Goal: Check status: Check status

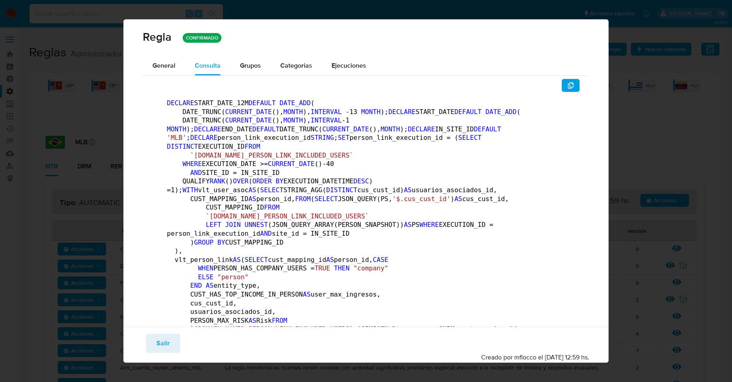
click at [160, 345] on span "Salir" at bounding box center [162, 344] width 13 height 18
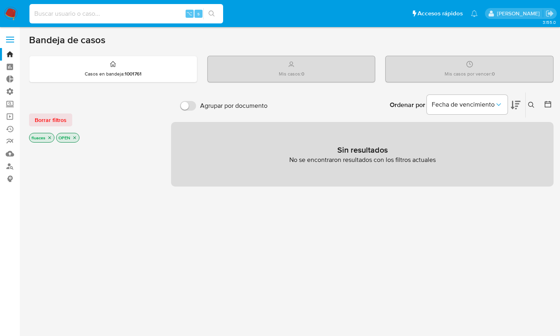
click at [138, 14] on input at bounding box center [126, 13] width 194 height 10
paste input "1355901545"
type input "1355901545"
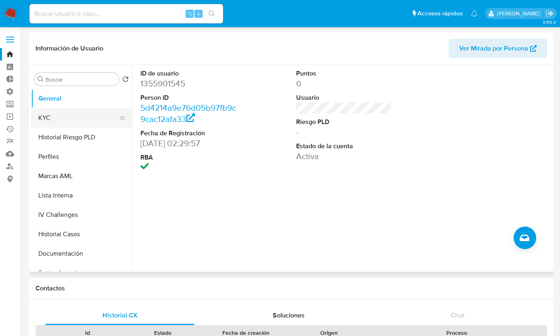
click at [69, 116] on button "KYC" at bounding box center [78, 117] width 94 height 19
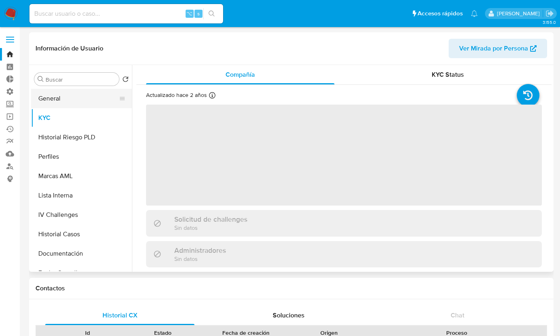
select select "10"
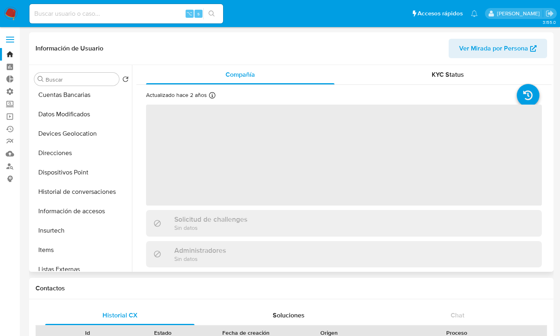
scroll to position [341, 0]
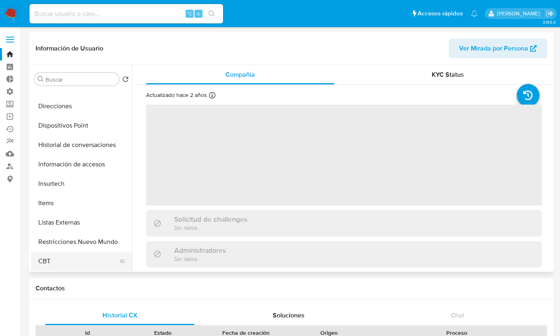
click at [70, 253] on button "CBT" at bounding box center [78, 260] width 94 height 19
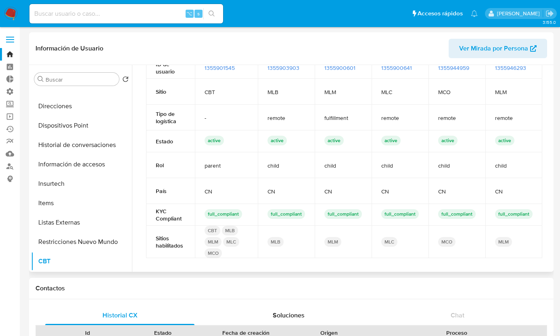
scroll to position [0, 0]
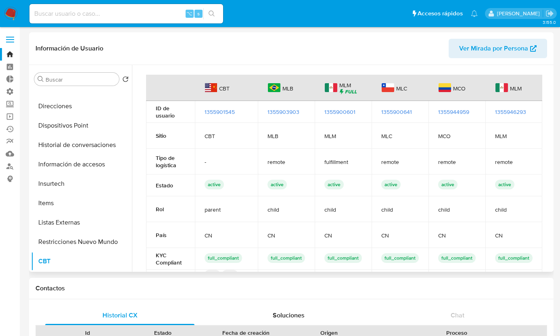
click at [283, 113] on span "1355903903" at bounding box center [283, 112] width 32 height 8
click at [290, 40] on header "Información de Usuario Ver Mirada por Persona" at bounding box center [290, 48] width 511 height 19
click at [313, 23] on ul "Pausado Ver notificaciones ⌥ s Accesos rápidos Presiona las siguientes teclas p…" at bounding box center [253, 13] width 456 height 20
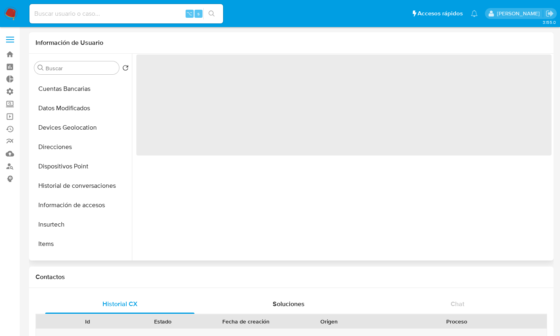
scroll to position [360, 0]
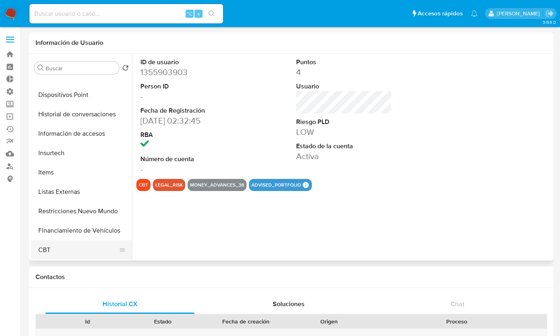
click at [54, 247] on button "CBT" at bounding box center [78, 249] width 94 height 19
select select "10"
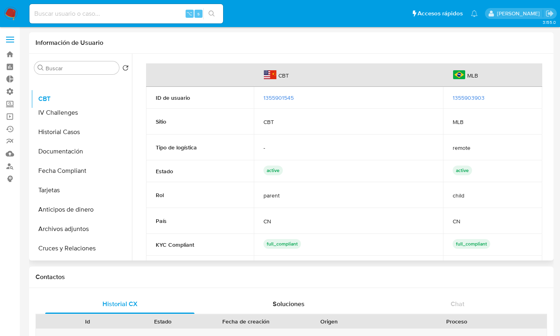
scroll to position [0, 0]
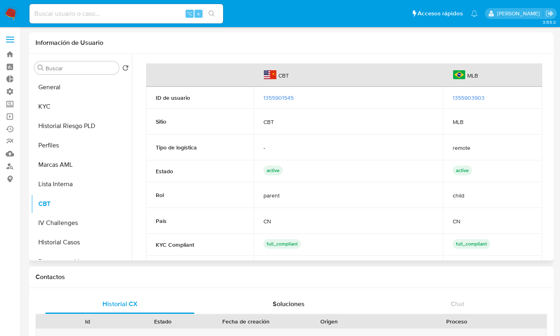
drag, startPoint x: 119, startPoint y: 249, endPoint x: 85, endPoint y: 203, distance: 56.6
click at [85, 203] on ul "General KYC Historial Riesgo PLD Perfiles Marcas AML Lista Interna IV Challenge…" at bounding box center [81, 168] width 101 height 182
click at [319, 140] on td "-" at bounding box center [348, 147] width 189 height 26
drag, startPoint x: 502, startPoint y: 97, endPoint x: 450, endPoint y: 96, distance: 52.8
click at [450, 96] on td "1355903903" at bounding box center [492, 98] width 99 height 22
